Goal: Task Accomplishment & Management: Manage account settings

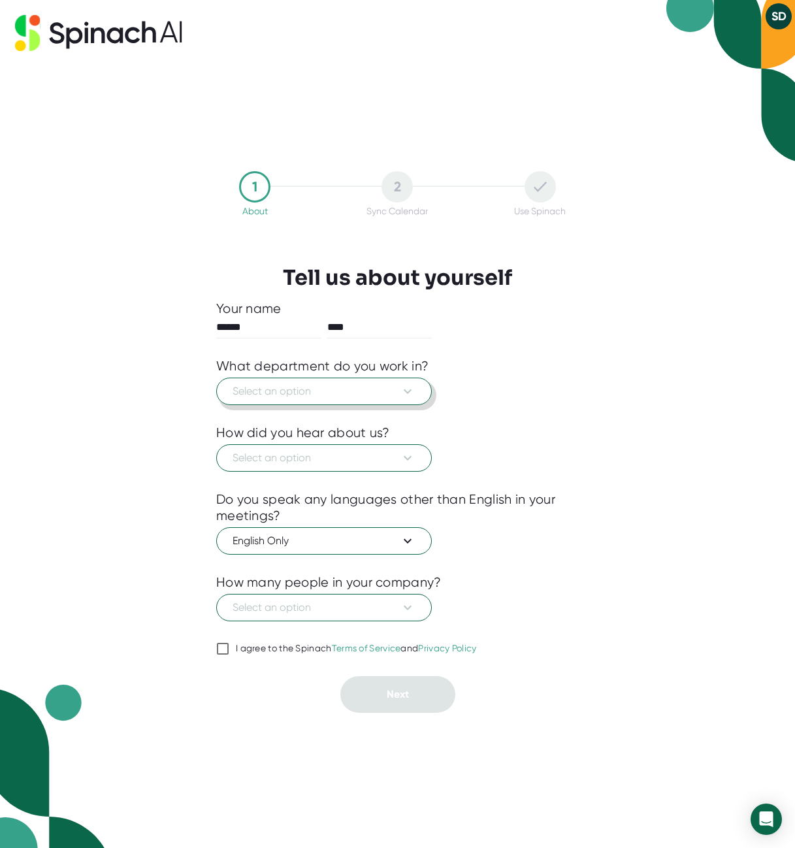
click at [399, 391] on span "Select an option" at bounding box center [324, 392] width 183 height 16
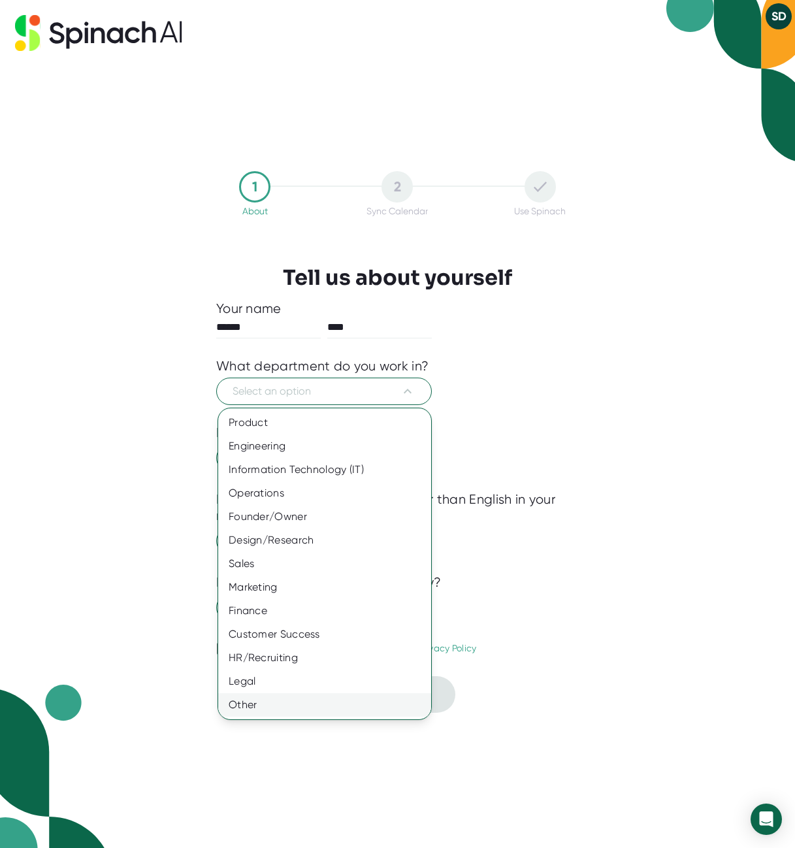
click at [291, 698] on div "Other" at bounding box center [324, 705] width 213 height 24
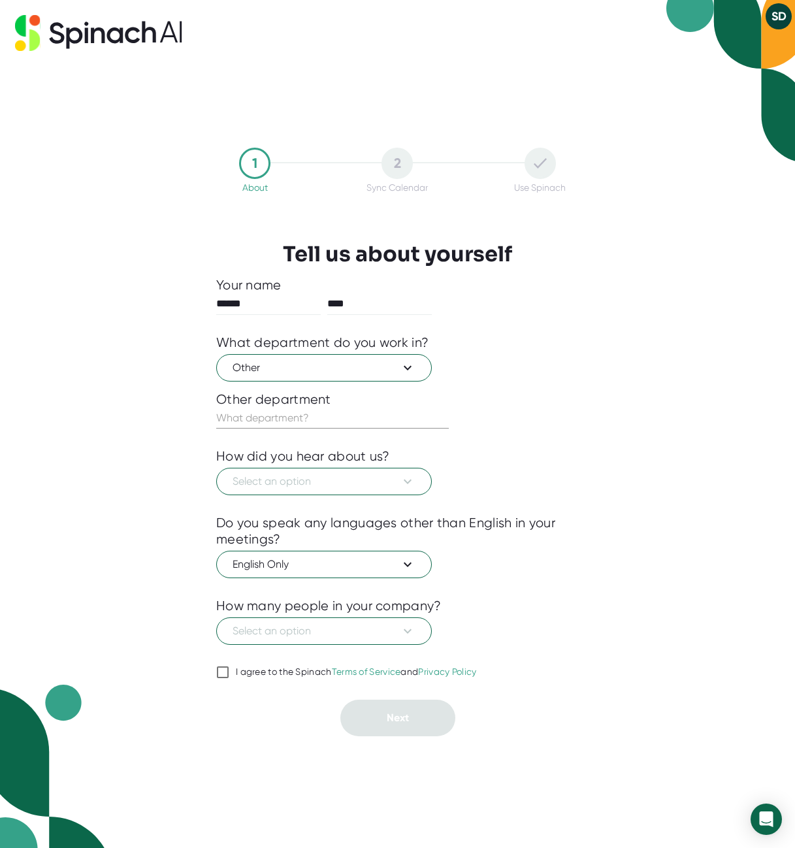
click at [294, 414] on input "text" at bounding box center [332, 418] width 233 height 21
type input "Economic Development"
click at [415, 482] on icon at bounding box center [408, 482] width 16 height 16
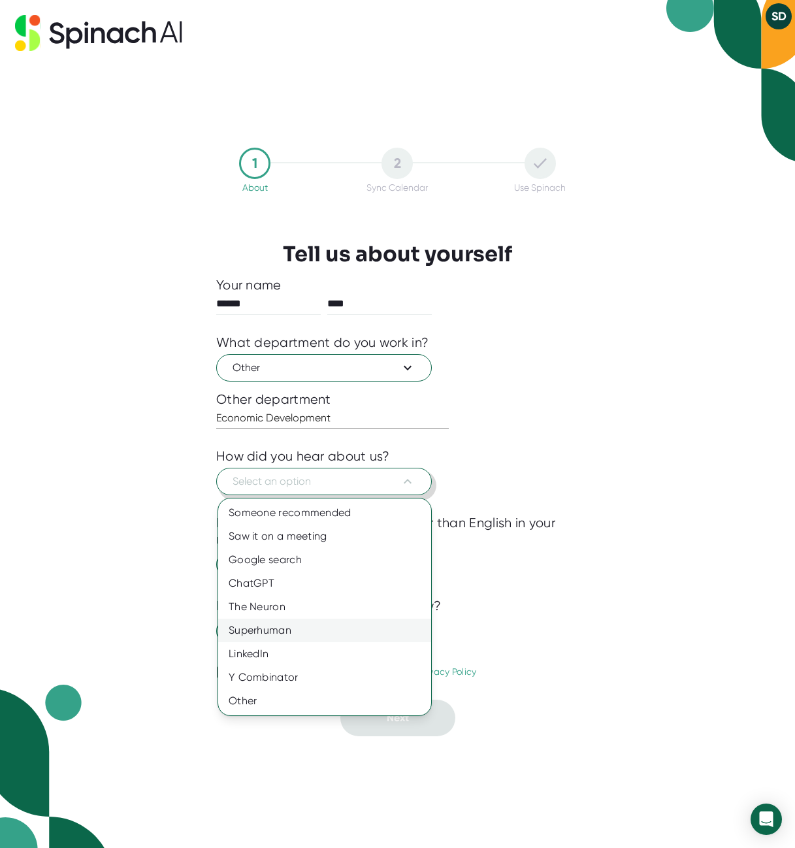
click at [286, 621] on div "Superhuman" at bounding box center [324, 631] width 213 height 24
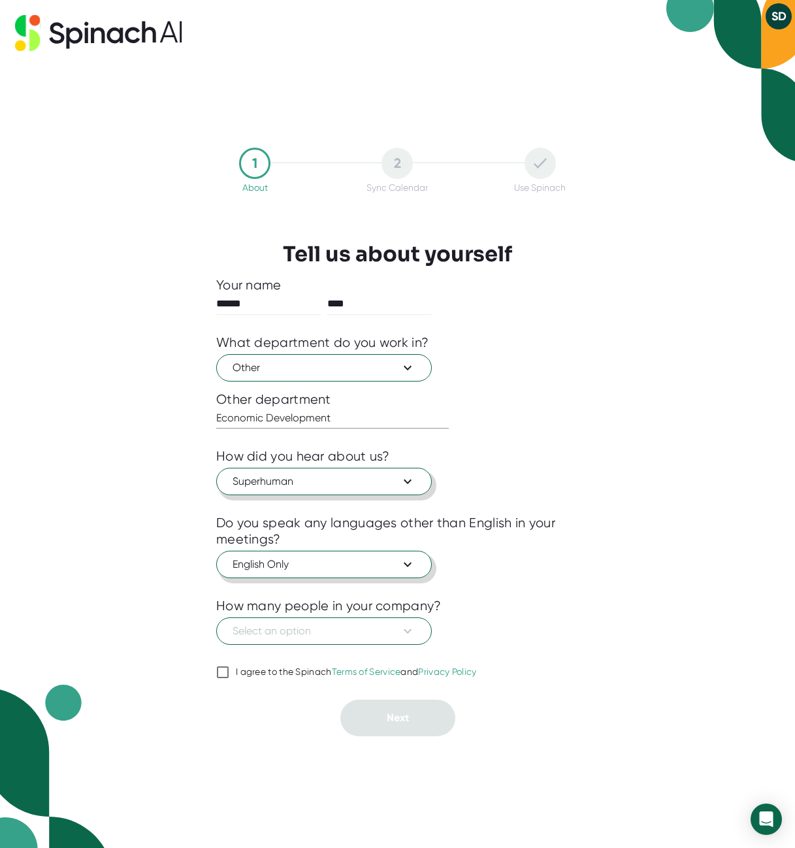
click at [323, 560] on span "English Only" at bounding box center [324, 565] width 183 height 16
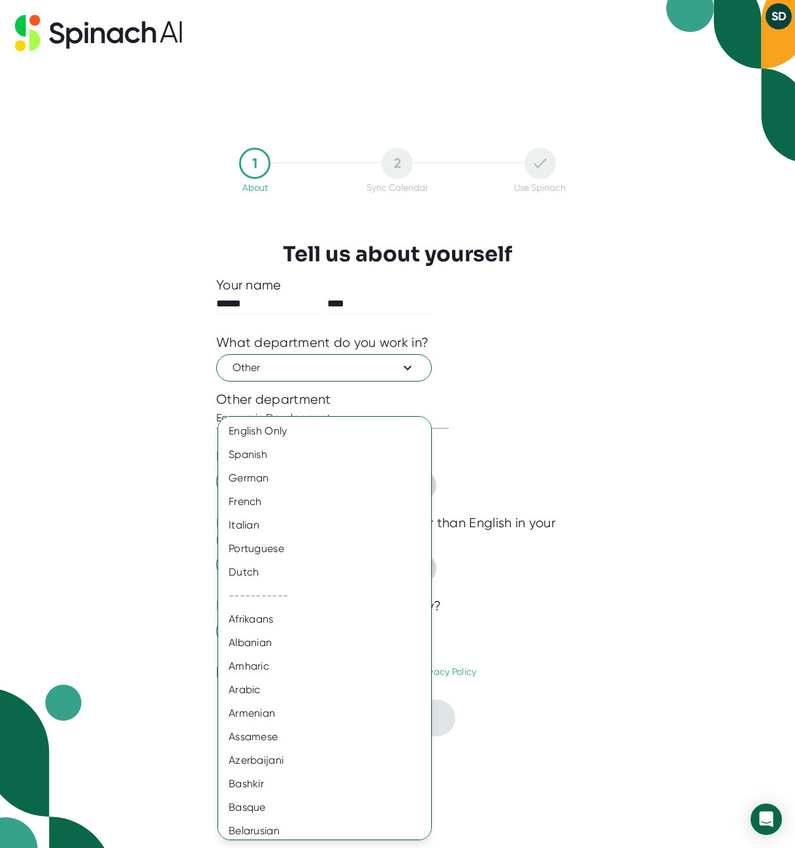
click at [323, 560] on div "Portuguese" at bounding box center [329, 549] width 223 height 24
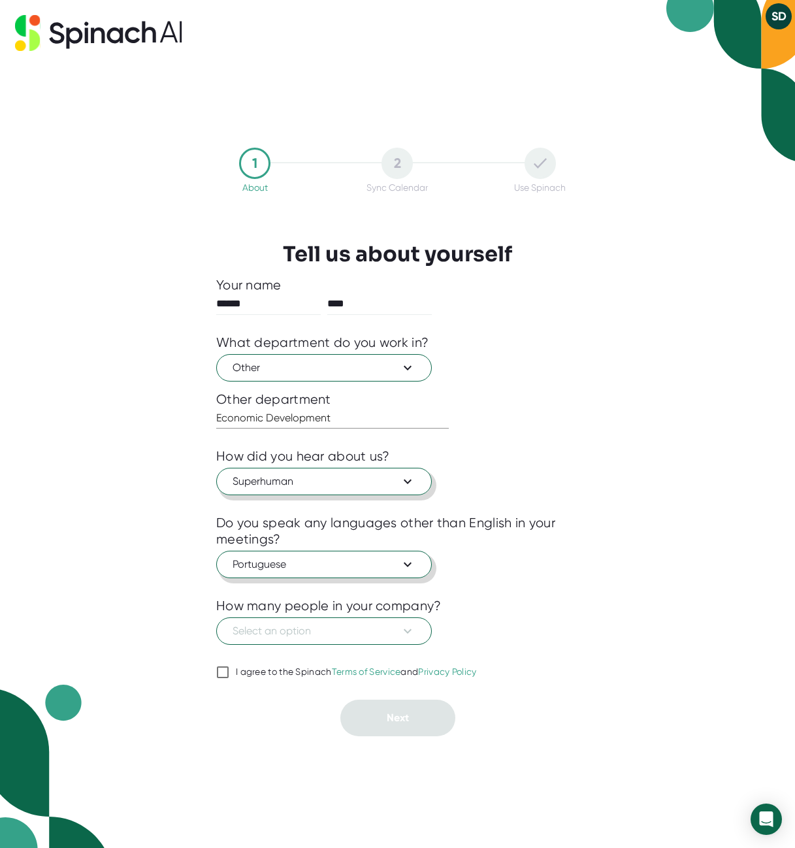
click at [323, 560] on span "Portuguese" at bounding box center [324, 565] width 183 height 16
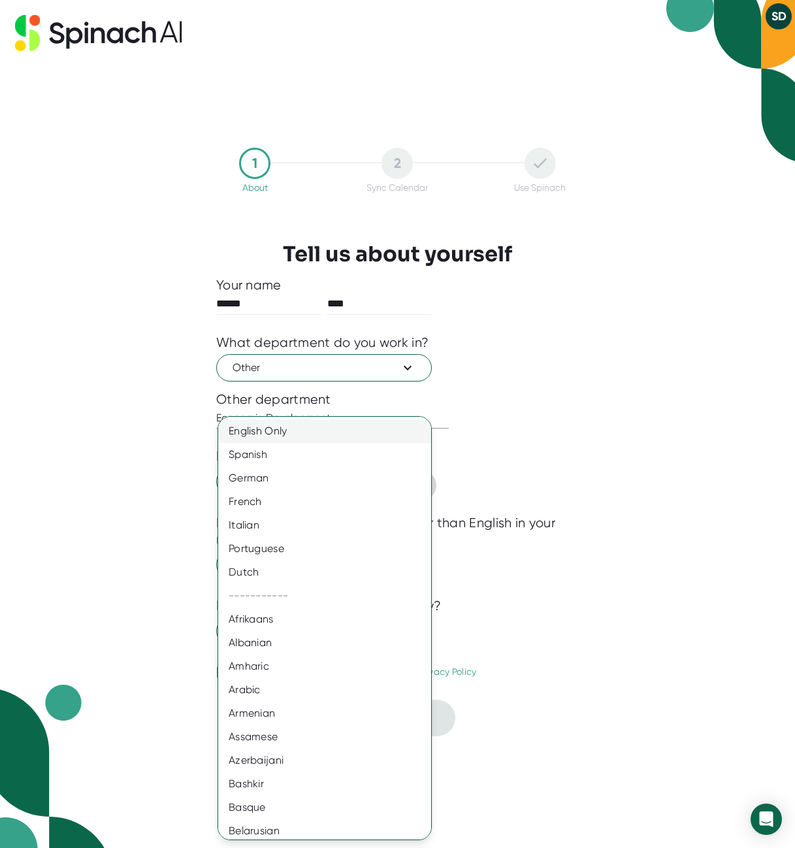
click at [295, 432] on div "English Only" at bounding box center [329, 432] width 223 height 24
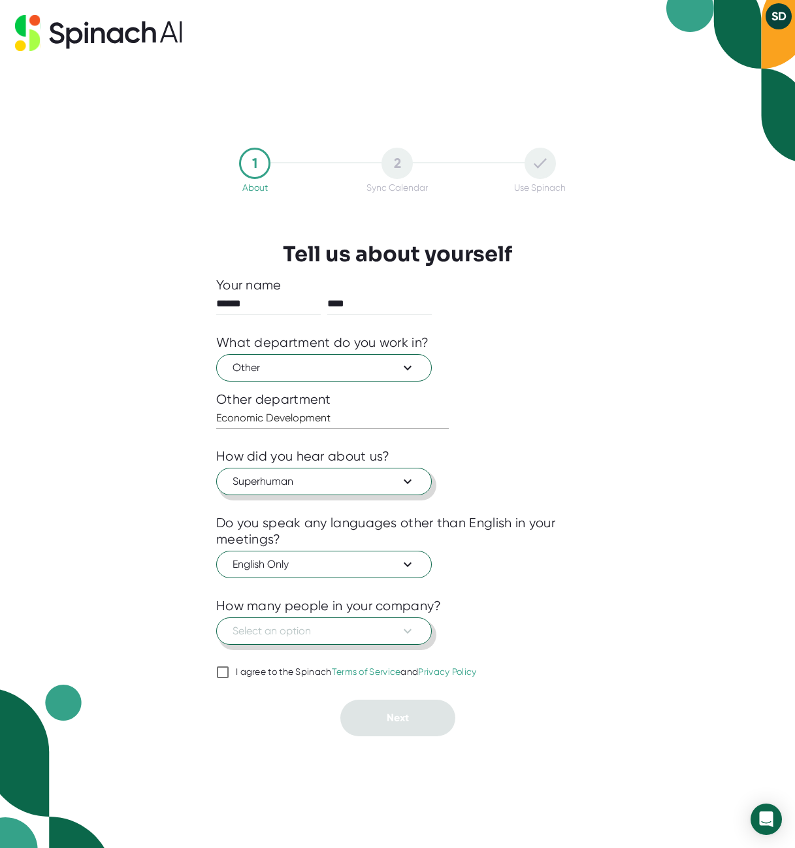
click at [382, 627] on span "Select an option" at bounding box center [324, 631] width 183 height 16
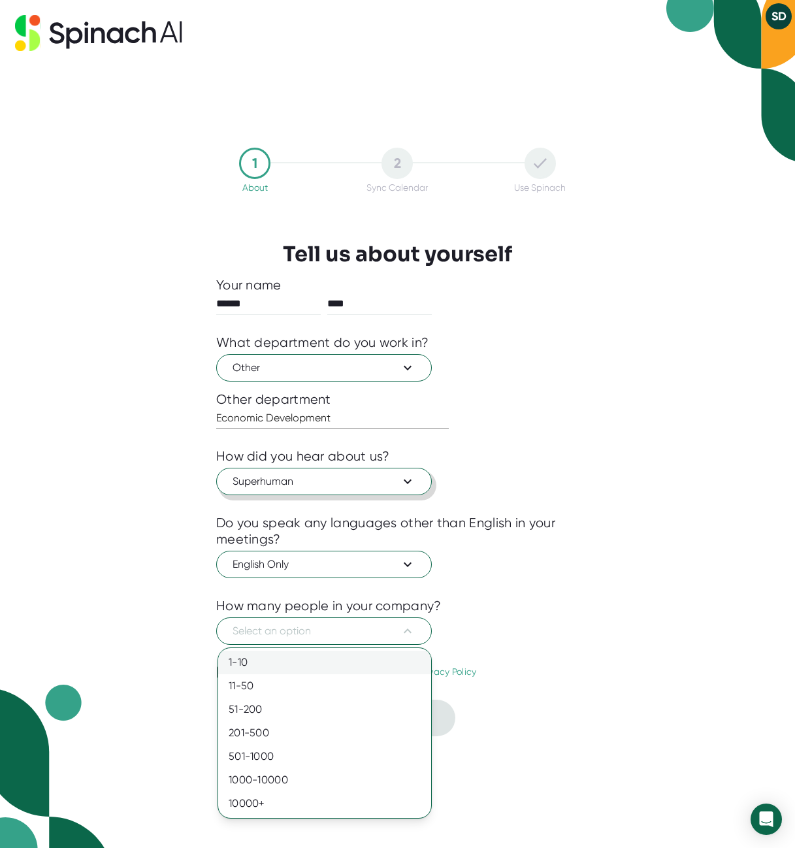
click at [301, 663] on div "1-10" at bounding box center [324, 663] width 213 height 24
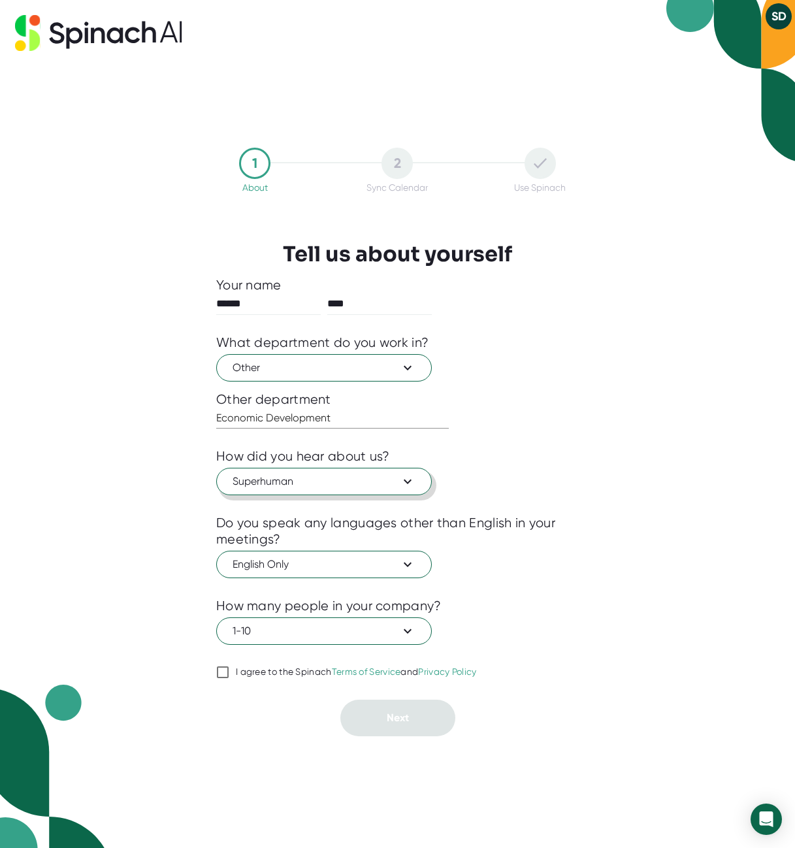
click at [222, 674] on input "I agree to the Spinach Terms of Service and Privacy Policy" at bounding box center [222, 673] width 13 height 16
checkbox input "true"
click at [412, 725] on button "Next" at bounding box center [397, 718] width 115 height 37
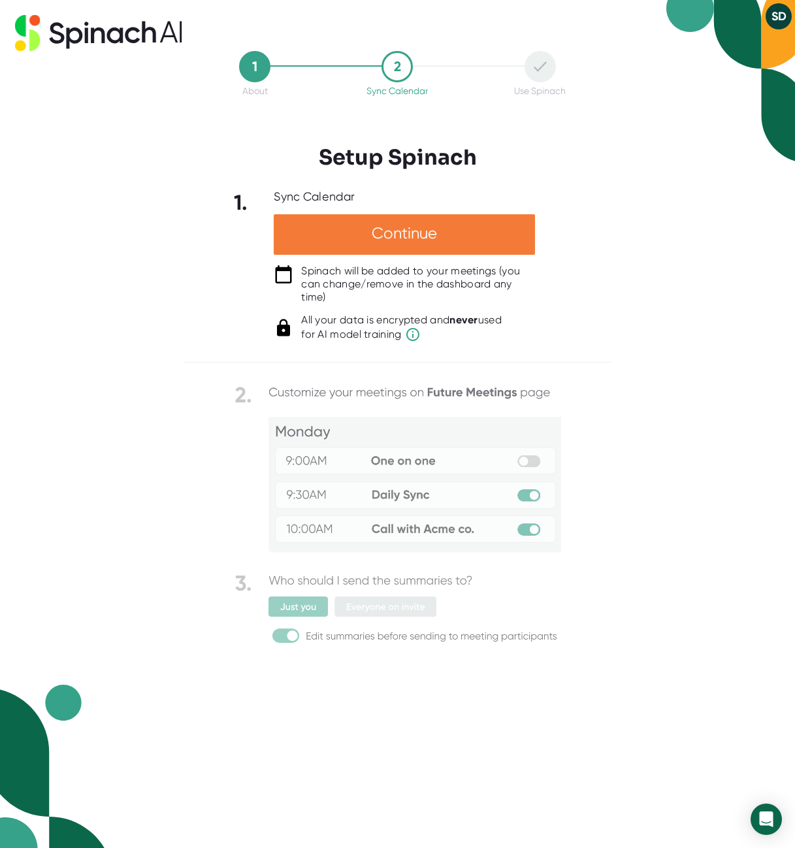
click at [474, 231] on div "Continue" at bounding box center [404, 234] width 261 height 41
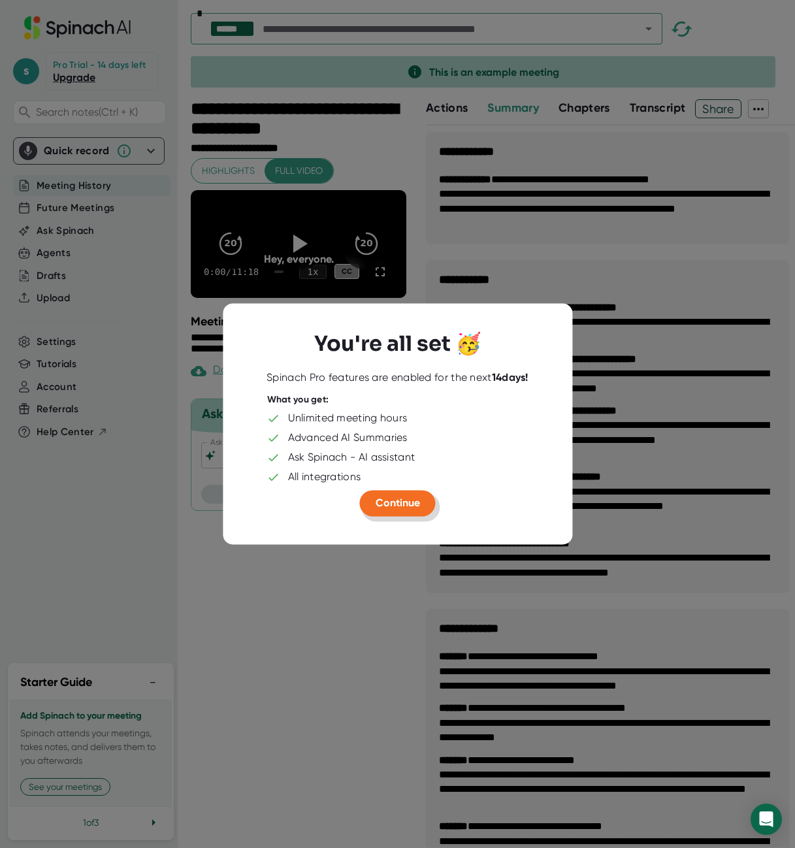
click at [401, 505] on span "Continue" at bounding box center [398, 503] width 44 height 12
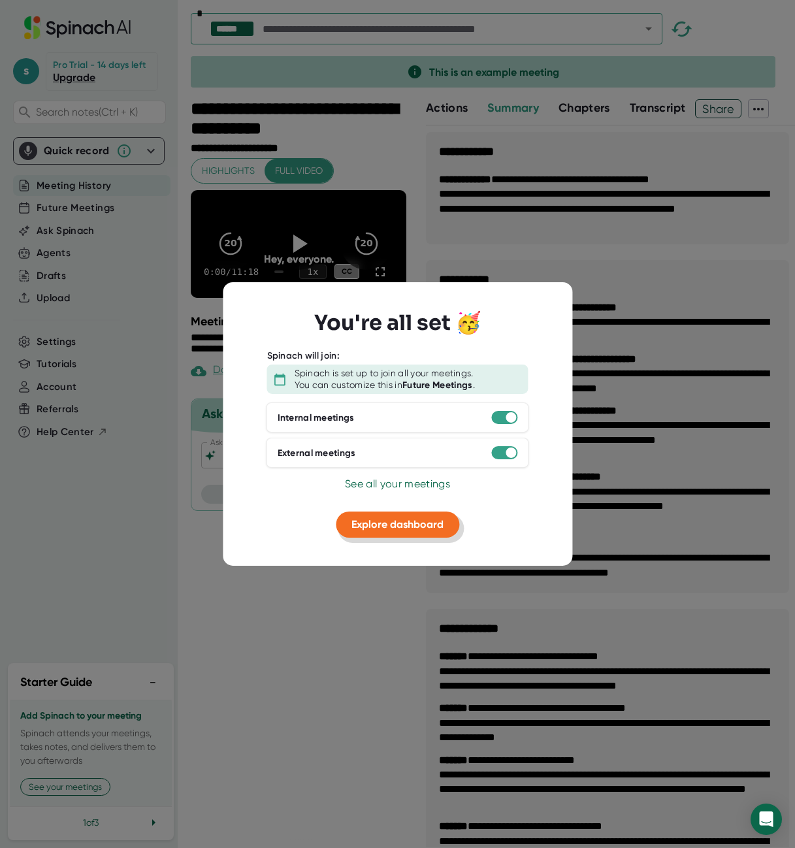
click at [384, 527] on span "Explore dashboard" at bounding box center [398, 524] width 92 height 12
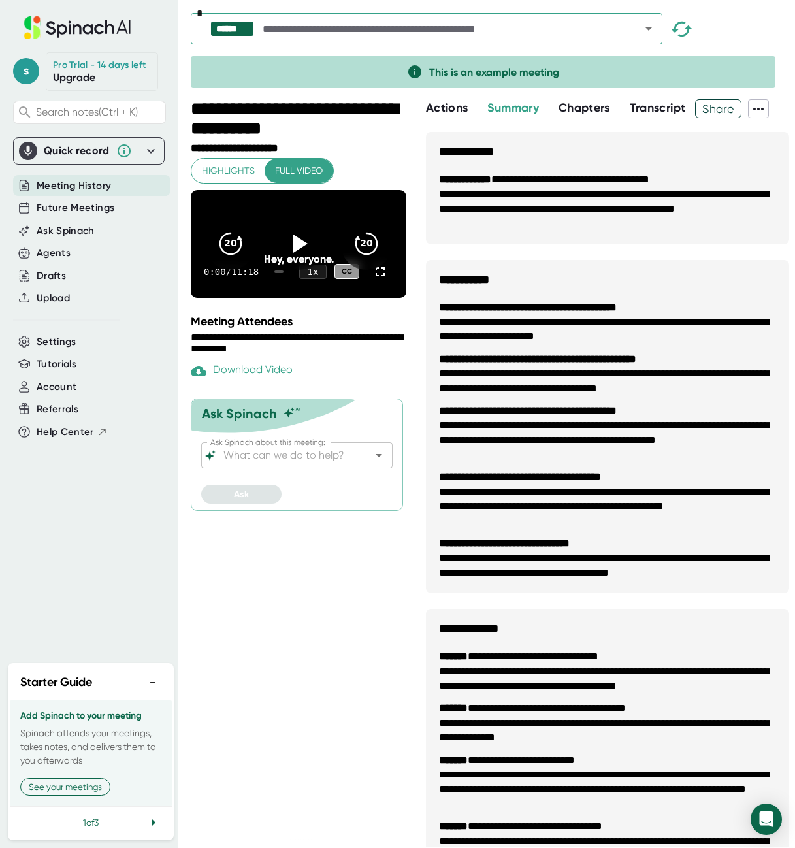
drag, startPoint x: 0, startPoint y: 525, endPoint x: -223, endPoint y: 513, distance: 223.8
click at [0, 513] on html "**********" at bounding box center [397, 424] width 795 height 848
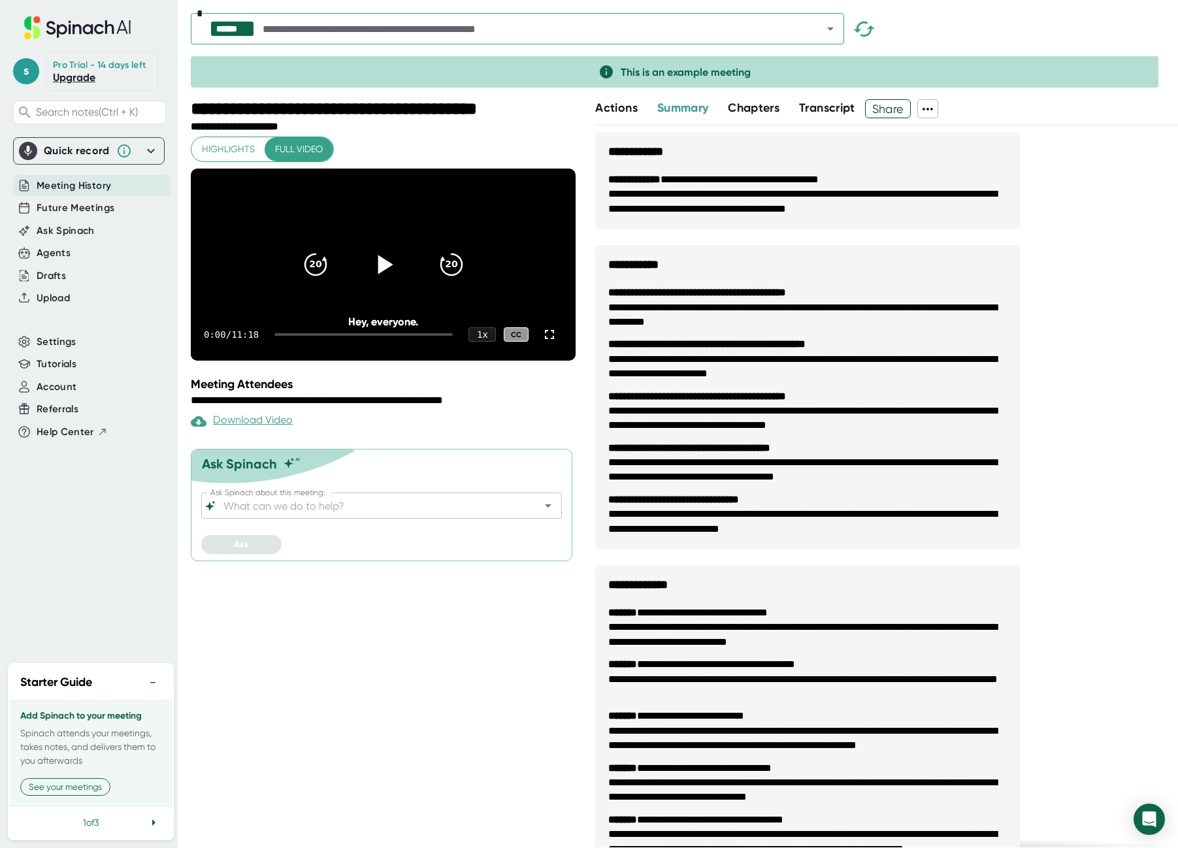
click at [380, 274] on icon at bounding box center [385, 264] width 15 height 19
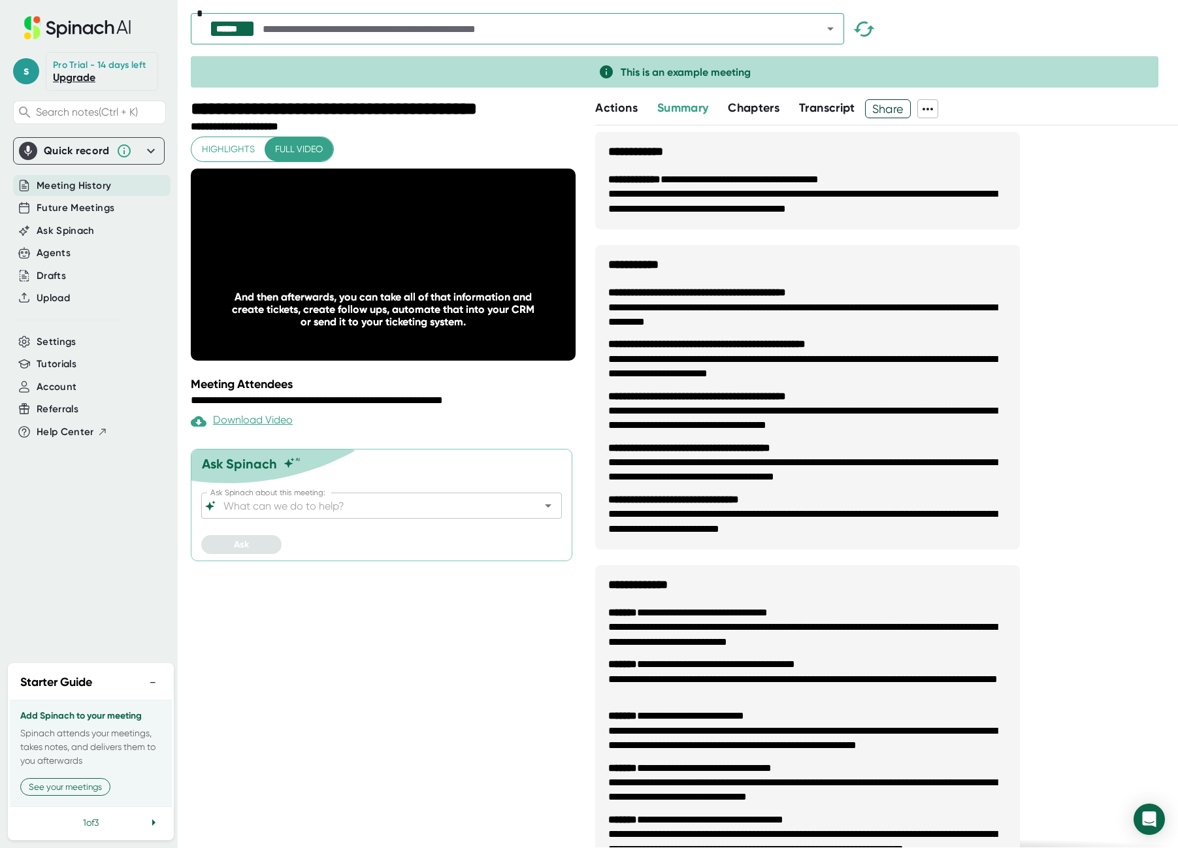
click at [478, 515] on input "Ask Spinach about this meeting:" at bounding box center [370, 506] width 299 height 18
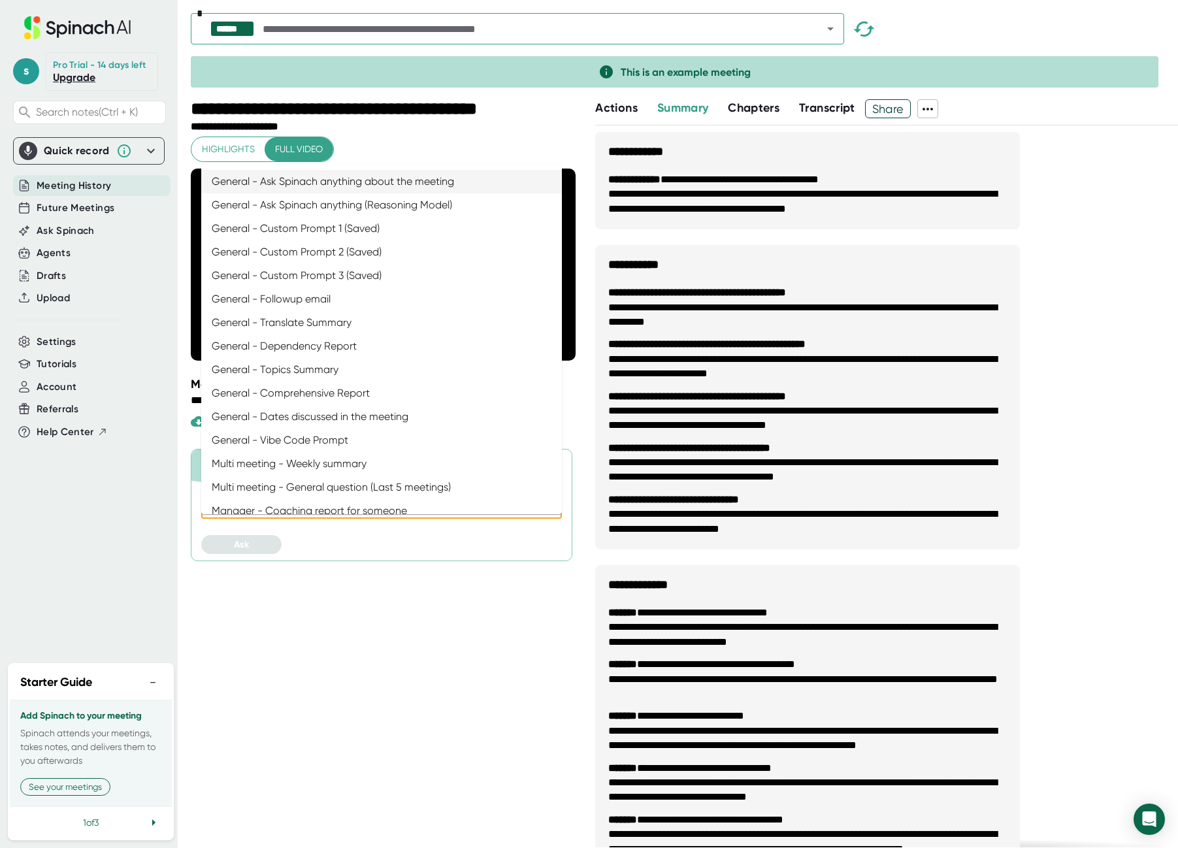
click at [501, 666] on div "**********" at bounding box center [385, 473] width 388 height 749
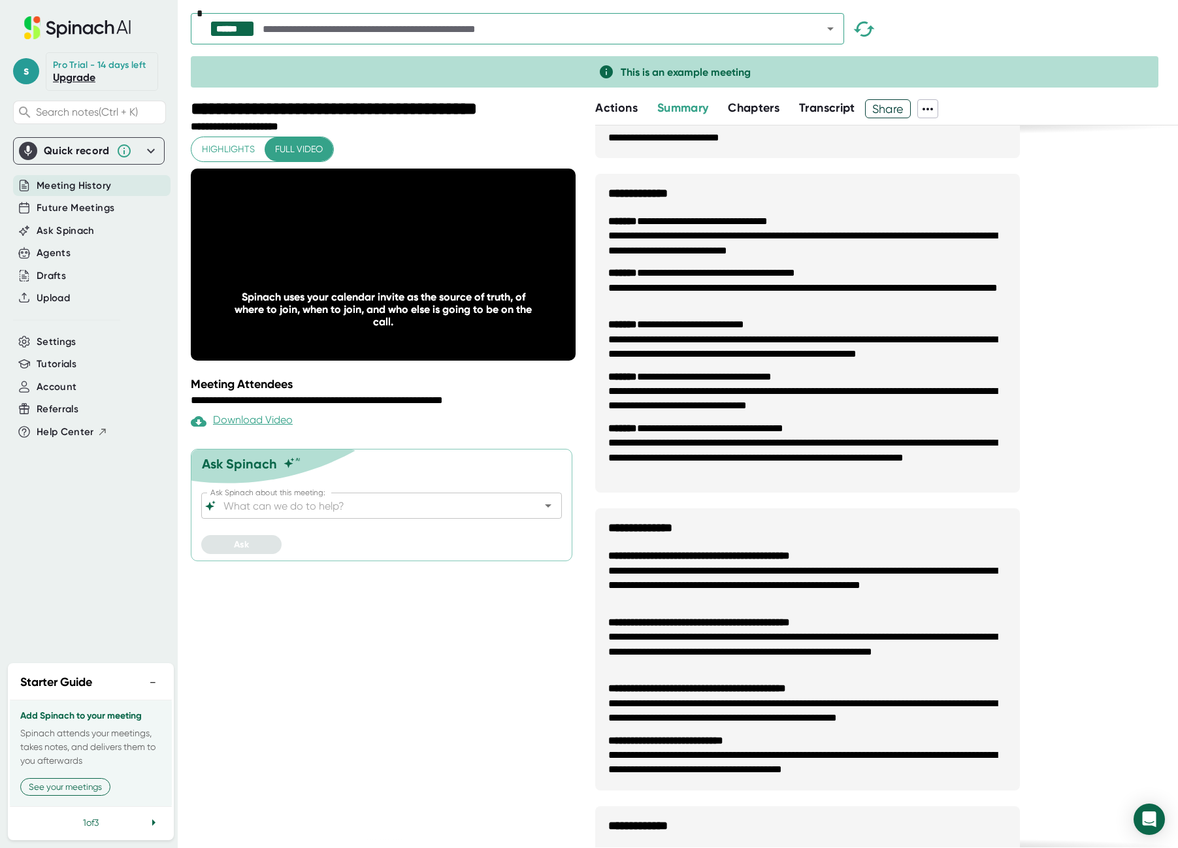
scroll to position [392, 0]
click at [795, 108] on span "Transcript" at bounding box center [827, 108] width 56 height 14
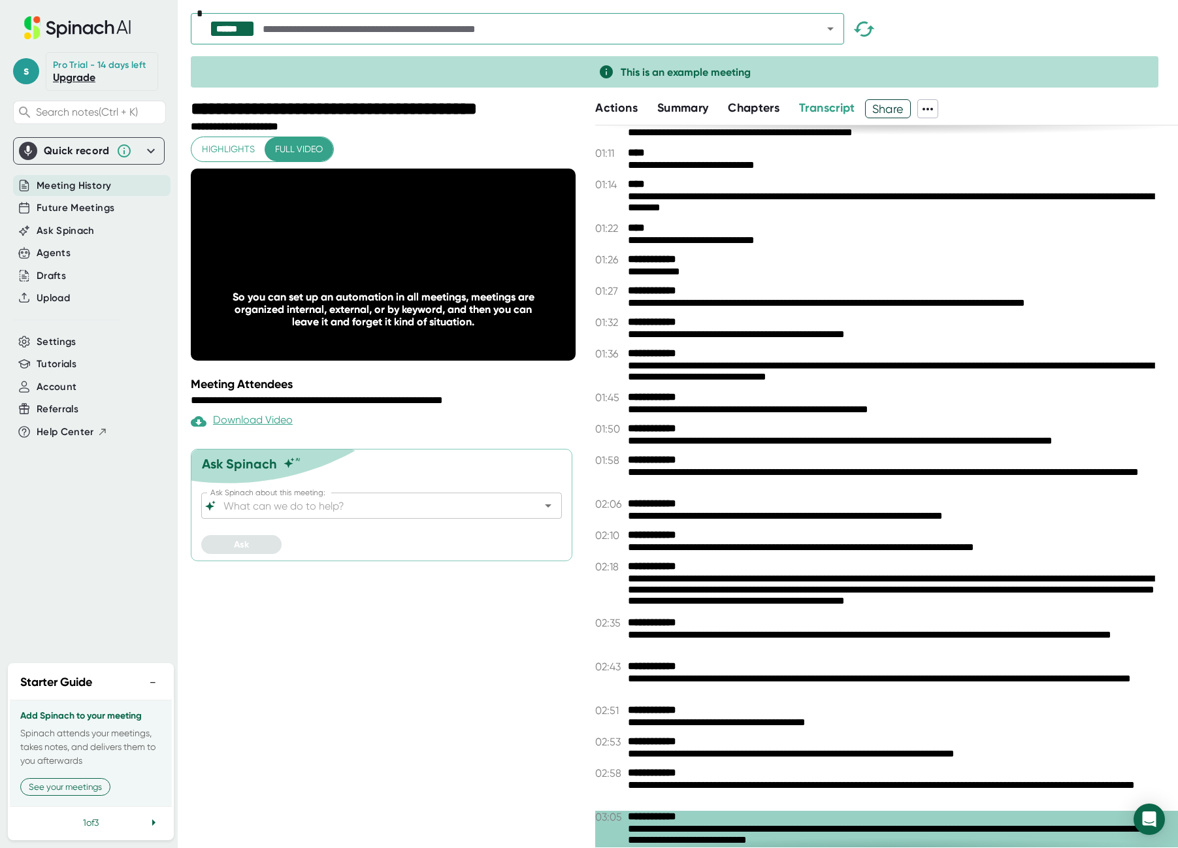
click at [767, 107] on span "Chapters" at bounding box center [754, 108] width 52 height 14
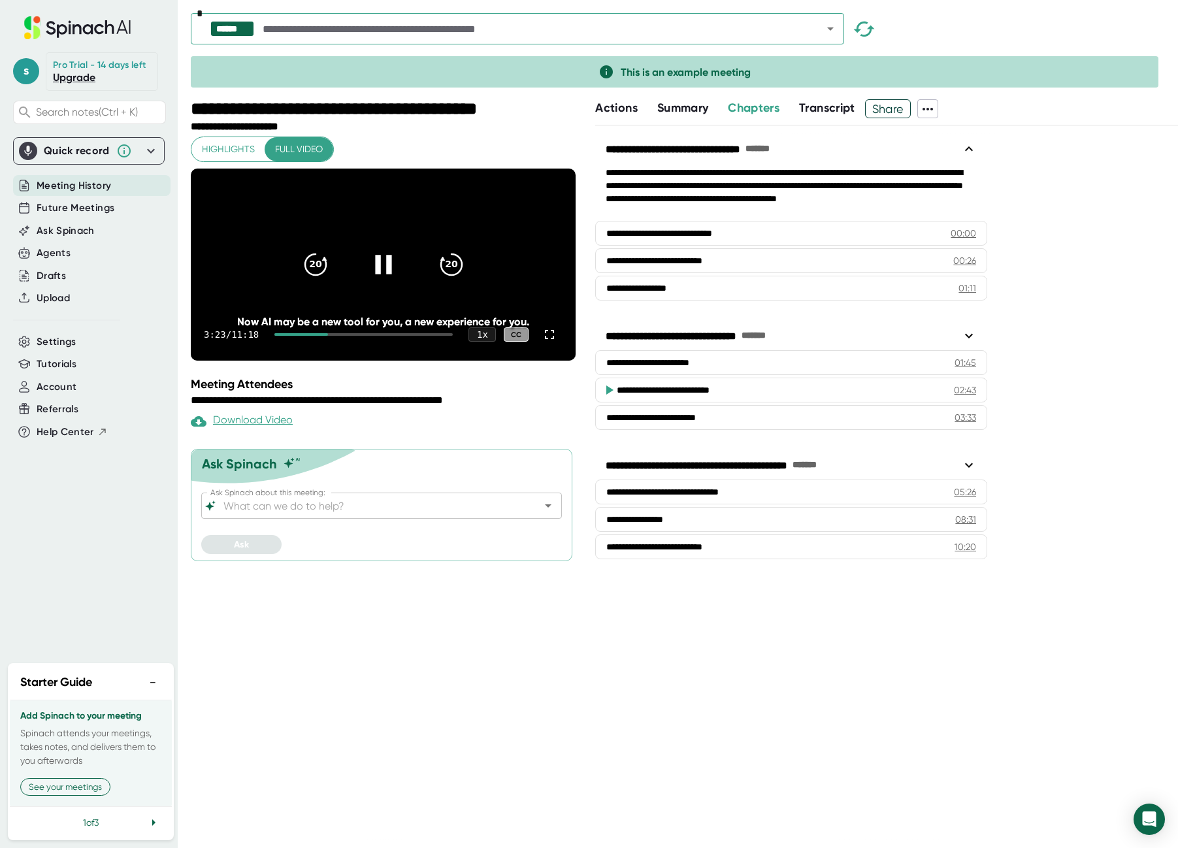
click at [383, 278] on icon at bounding box center [383, 264] width 33 height 33
